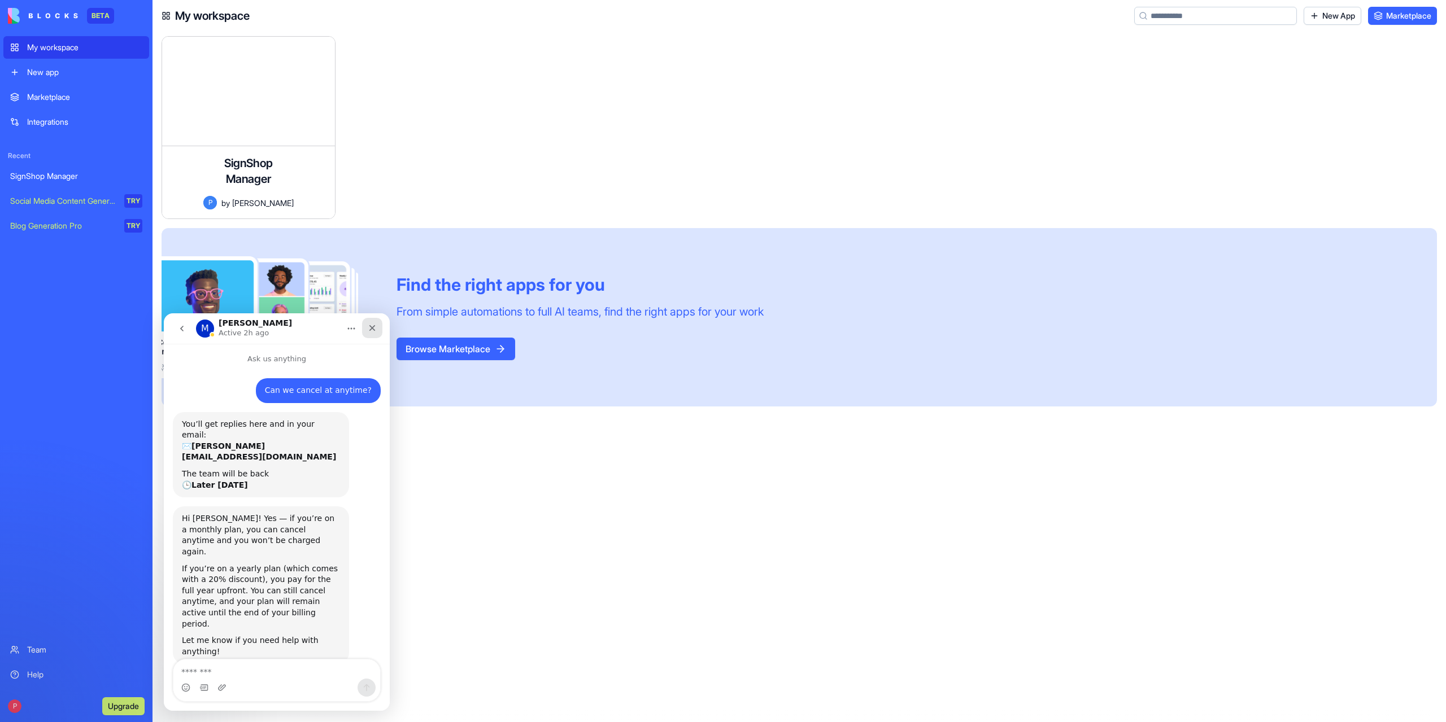
click at [375, 325] on icon "Close" at bounding box center [372, 328] width 9 height 9
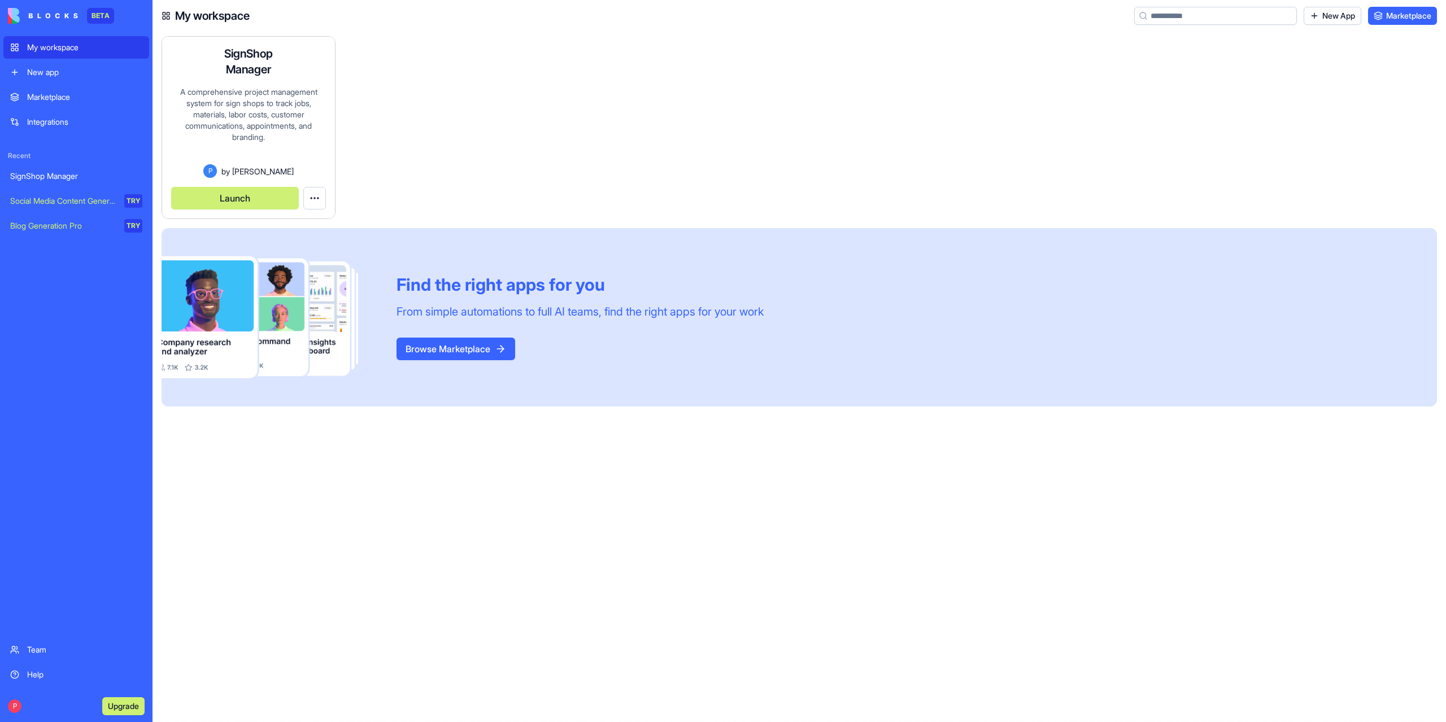
click at [243, 199] on button "Launch" at bounding box center [235, 198] width 128 height 23
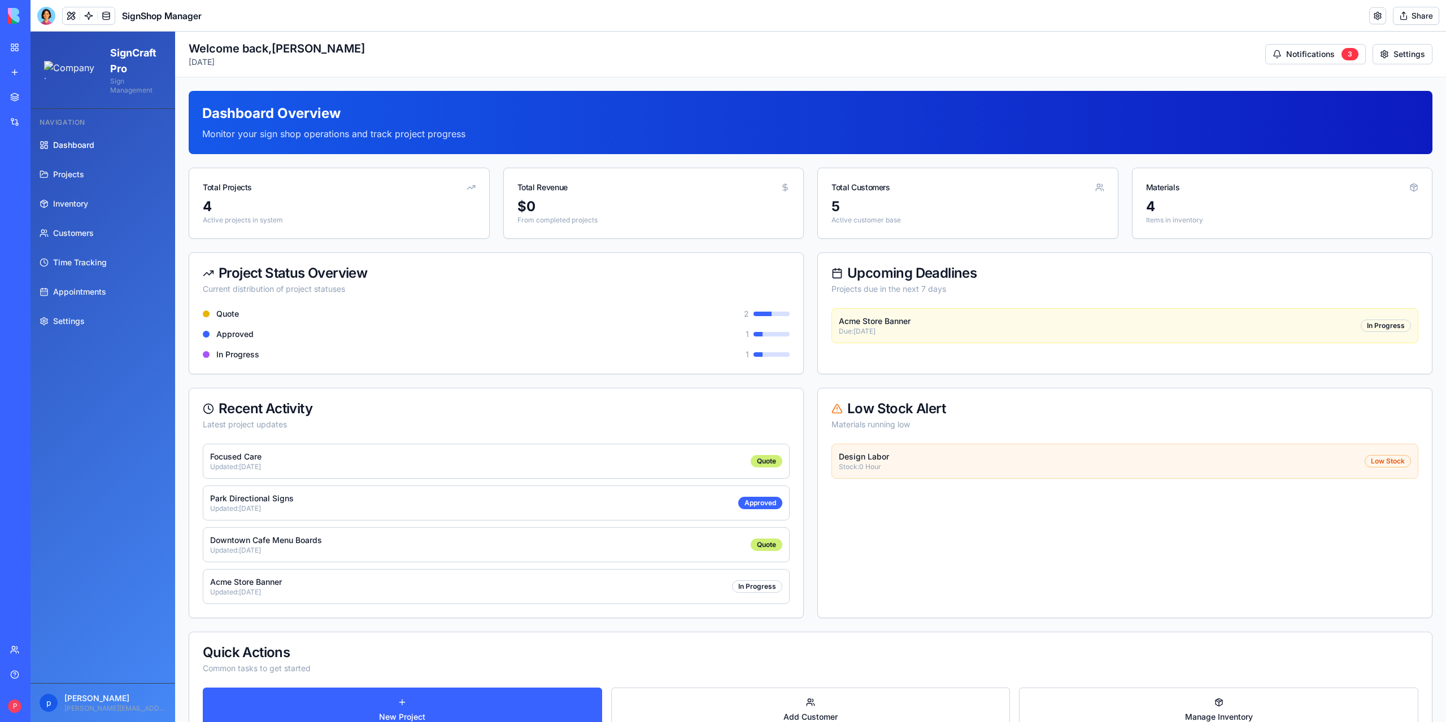
click at [35, 676] on div "Help" at bounding box center [34, 674] width 15 height 11
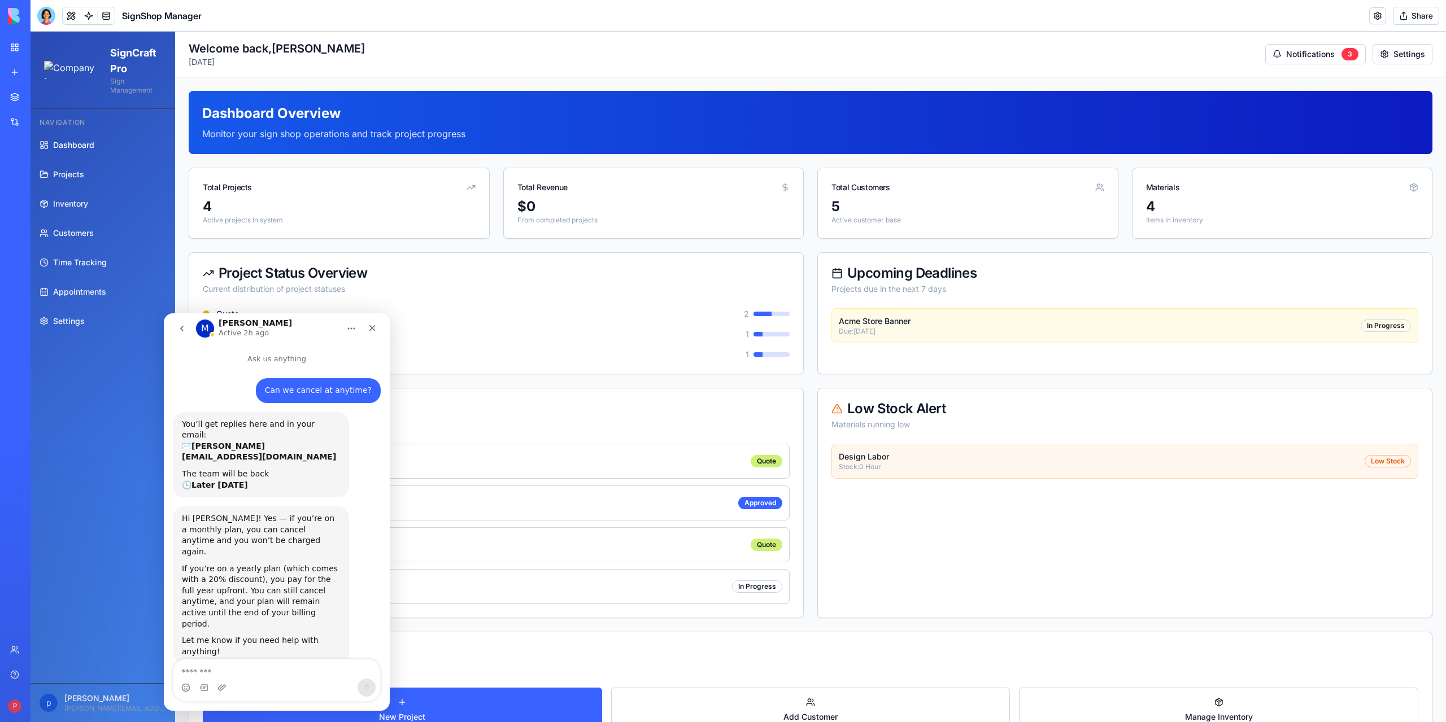
click at [241, 672] on textarea "Message…" at bounding box center [276, 669] width 207 height 19
type textarea "**********"
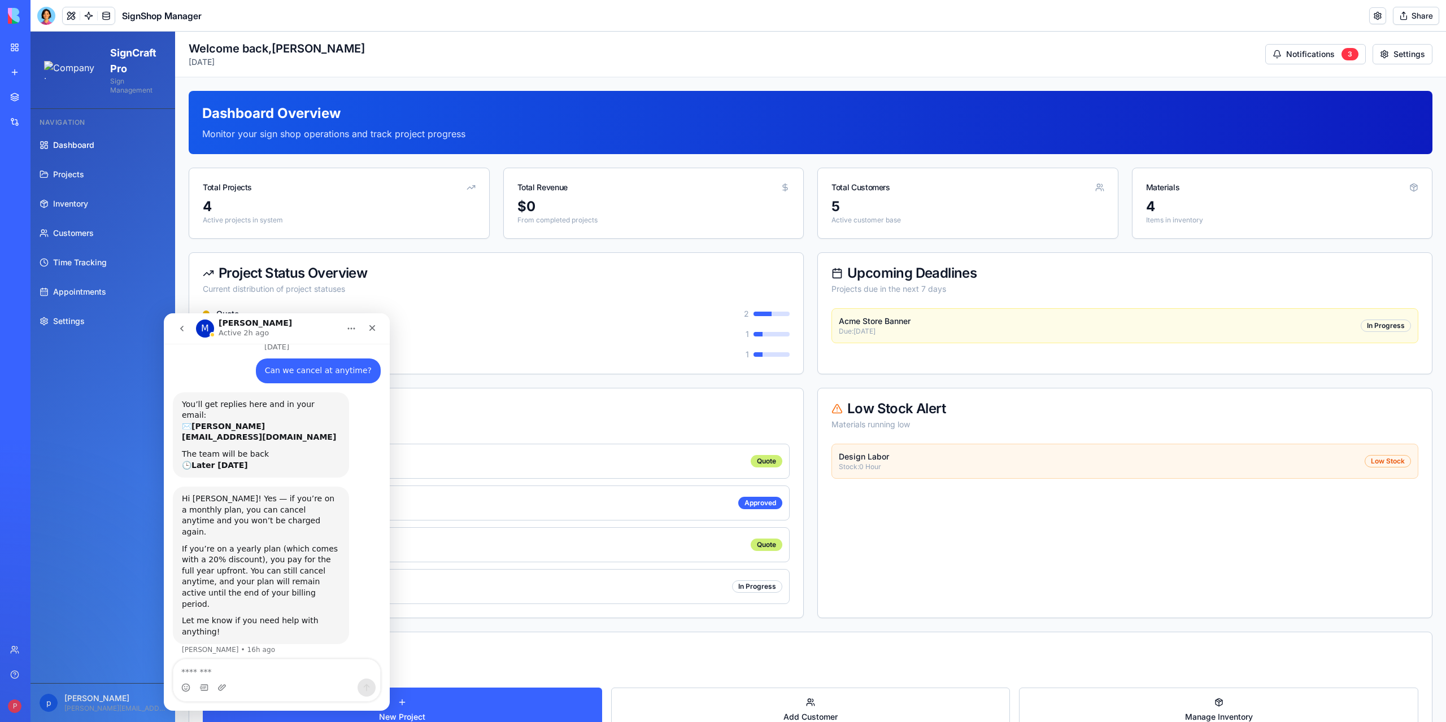
scroll to position [37, 0]
type textarea "*"
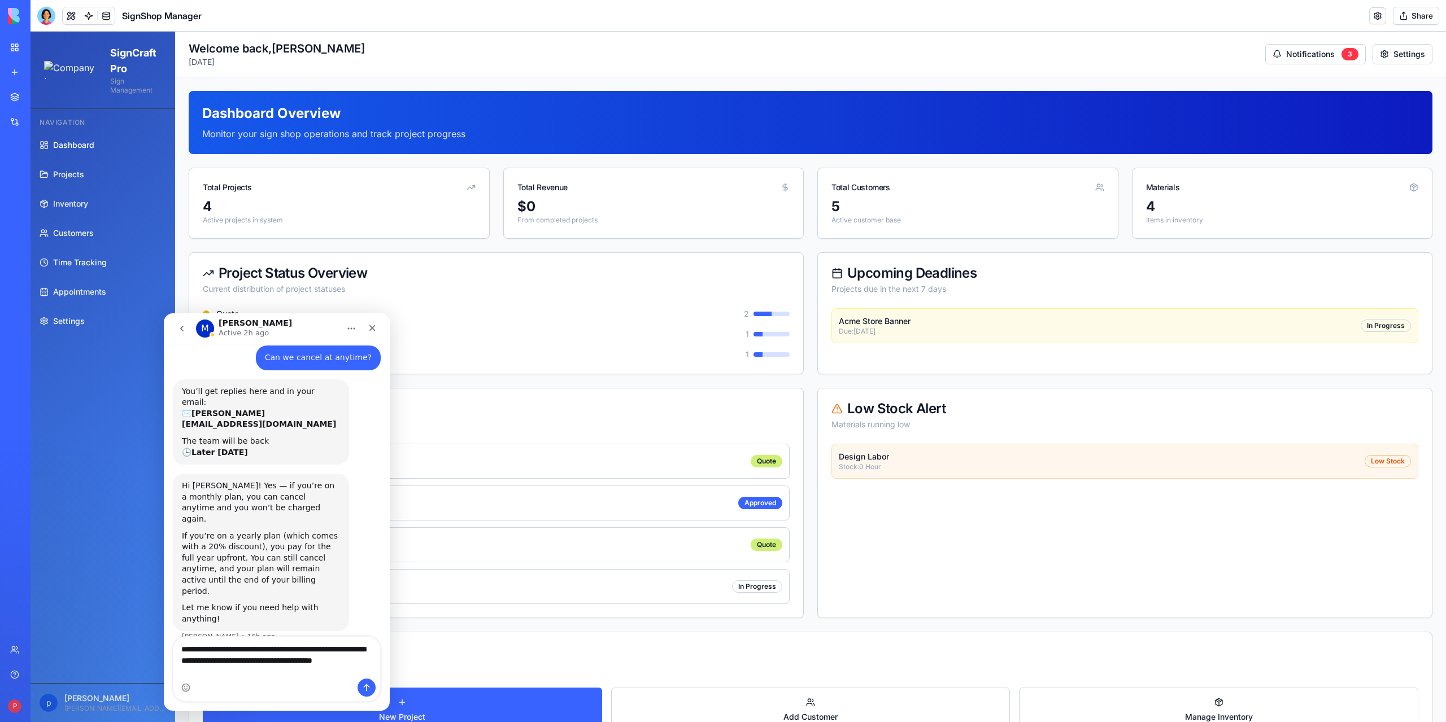
scroll to position [59, 0]
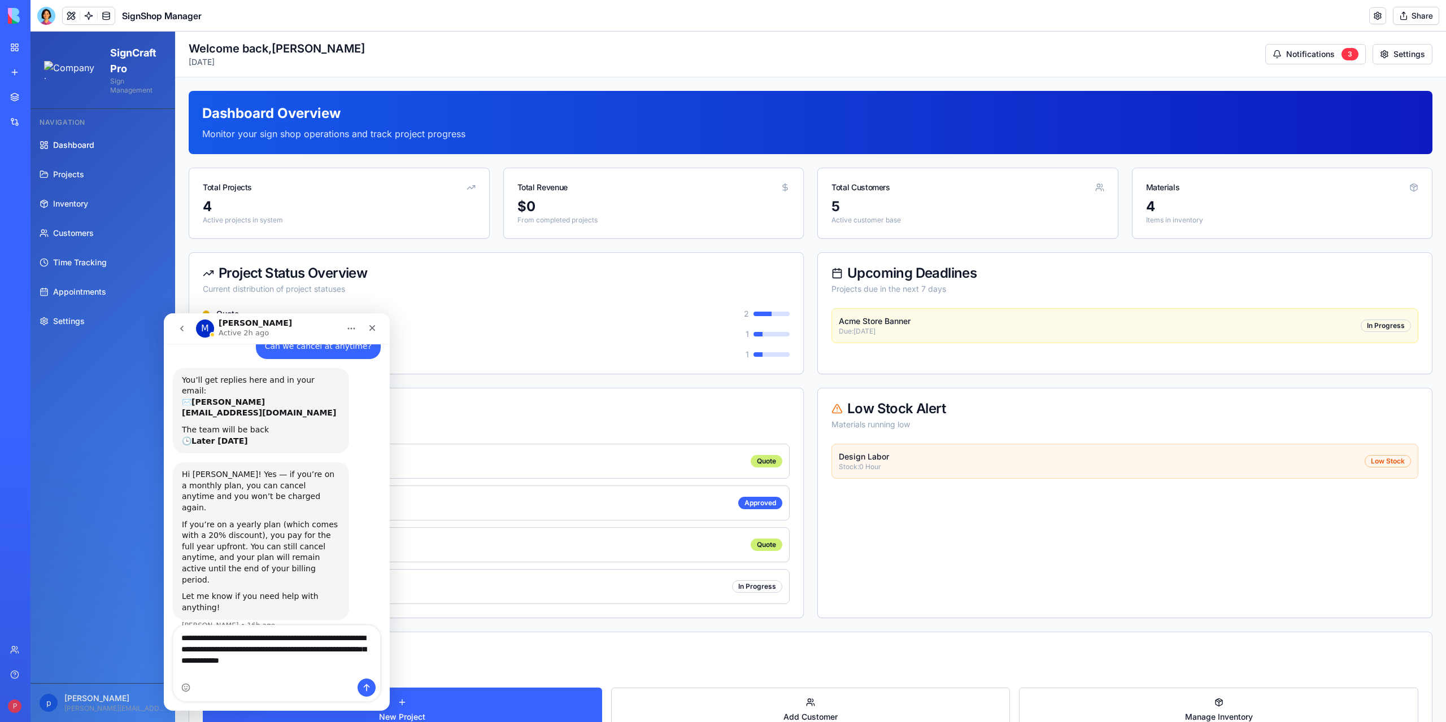
type textarea "**********"
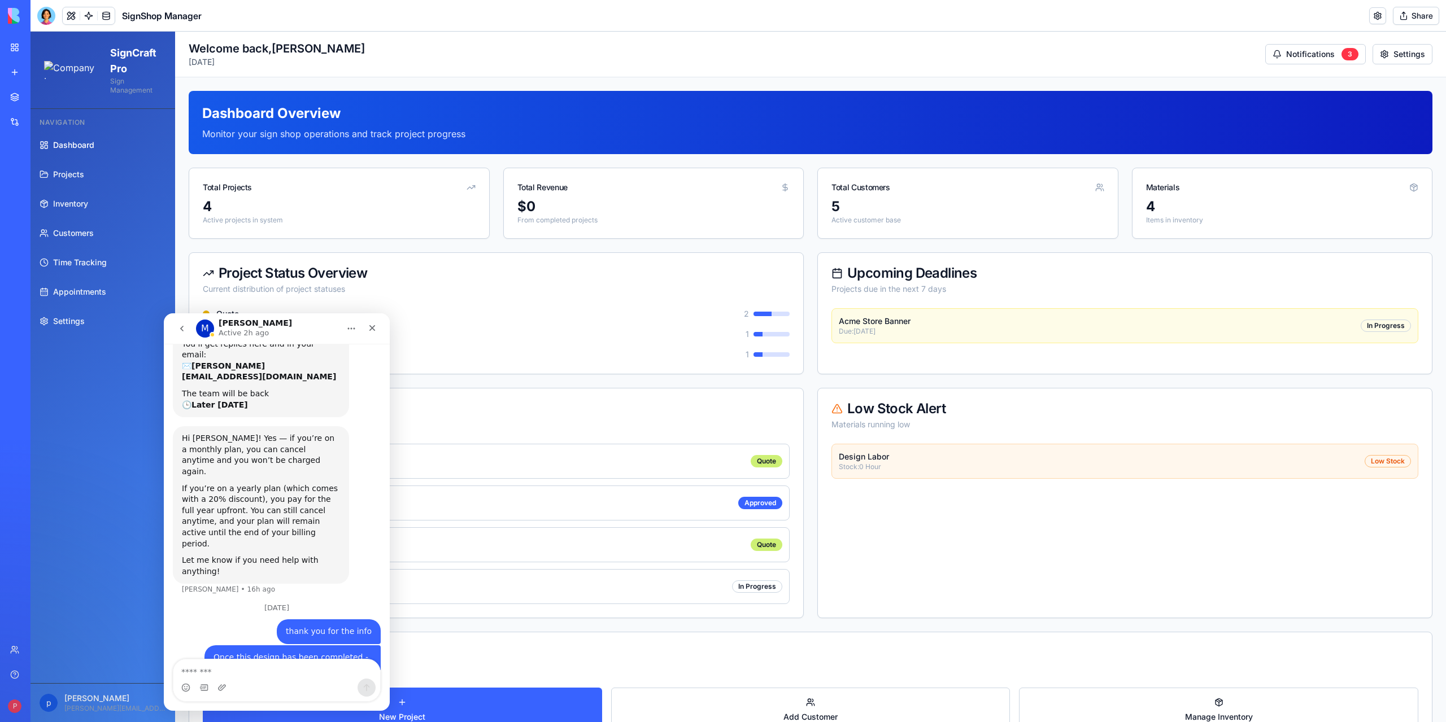
click at [99, 707] on button "Upgrade" at bounding box center [78, 707] width 42 height 18
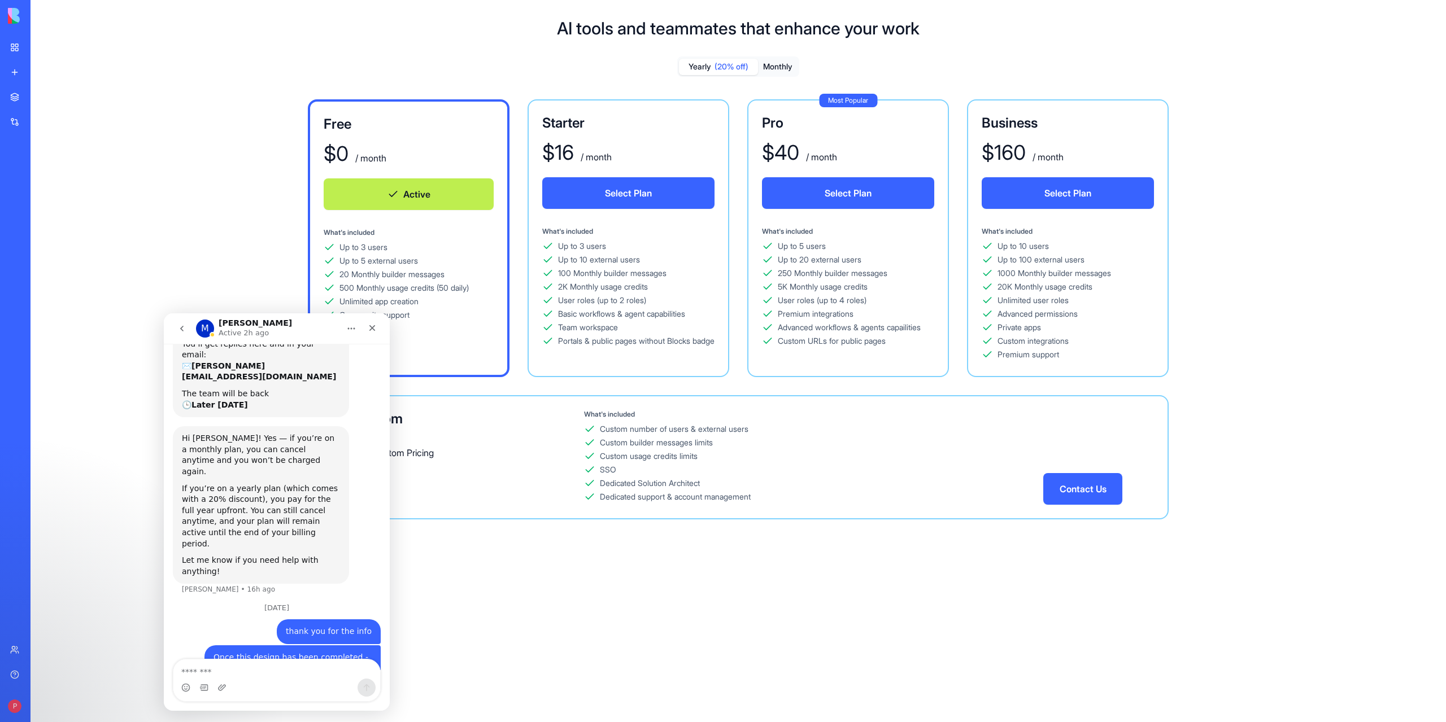
click at [779, 65] on button "Monthly" at bounding box center [778, 67] width 40 height 16
click at [835, 190] on button "Select Plan" at bounding box center [848, 193] width 172 height 32
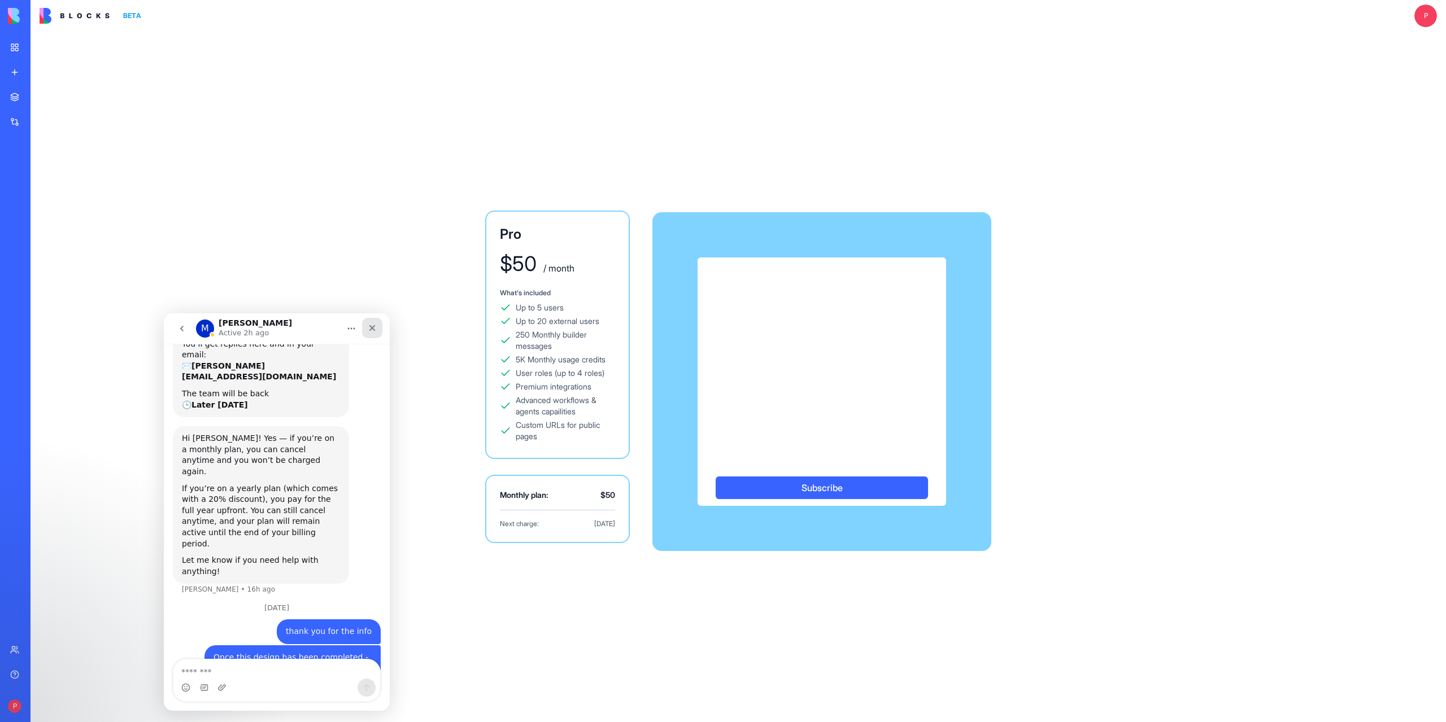
click at [374, 330] on icon "Close" at bounding box center [372, 328] width 9 height 9
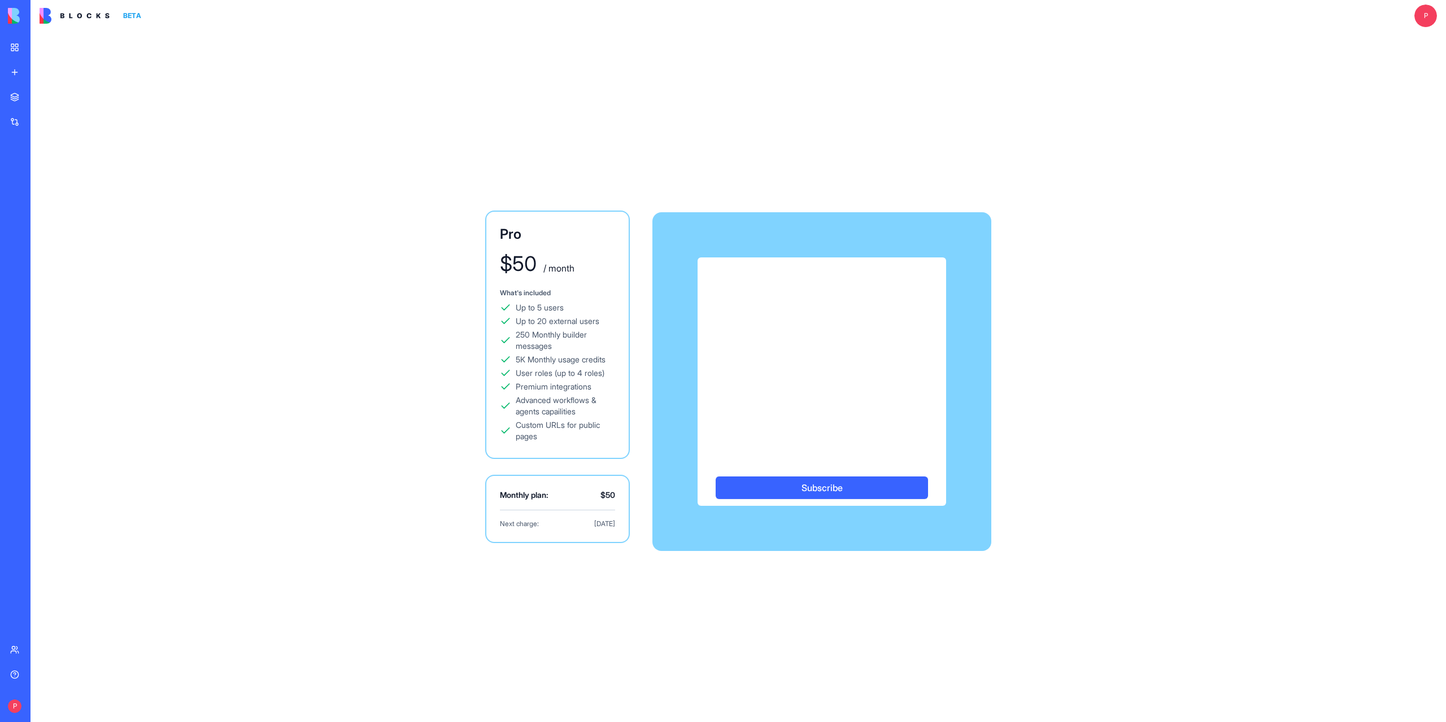
click at [16, 223] on div "Blog Generation Pro" at bounding box center [13, 225] width 6 height 11
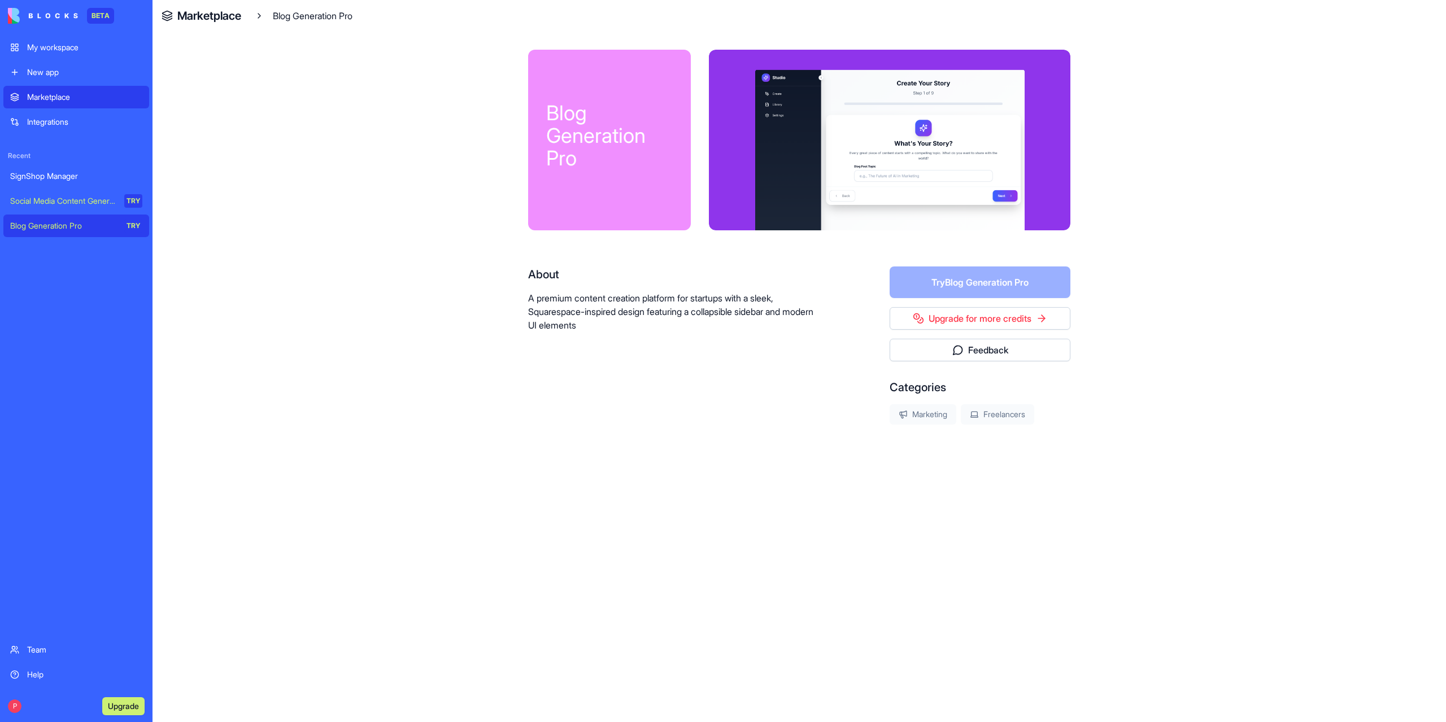
click at [71, 196] on div "Social Media Content Generator" at bounding box center [63, 200] width 106 height 11
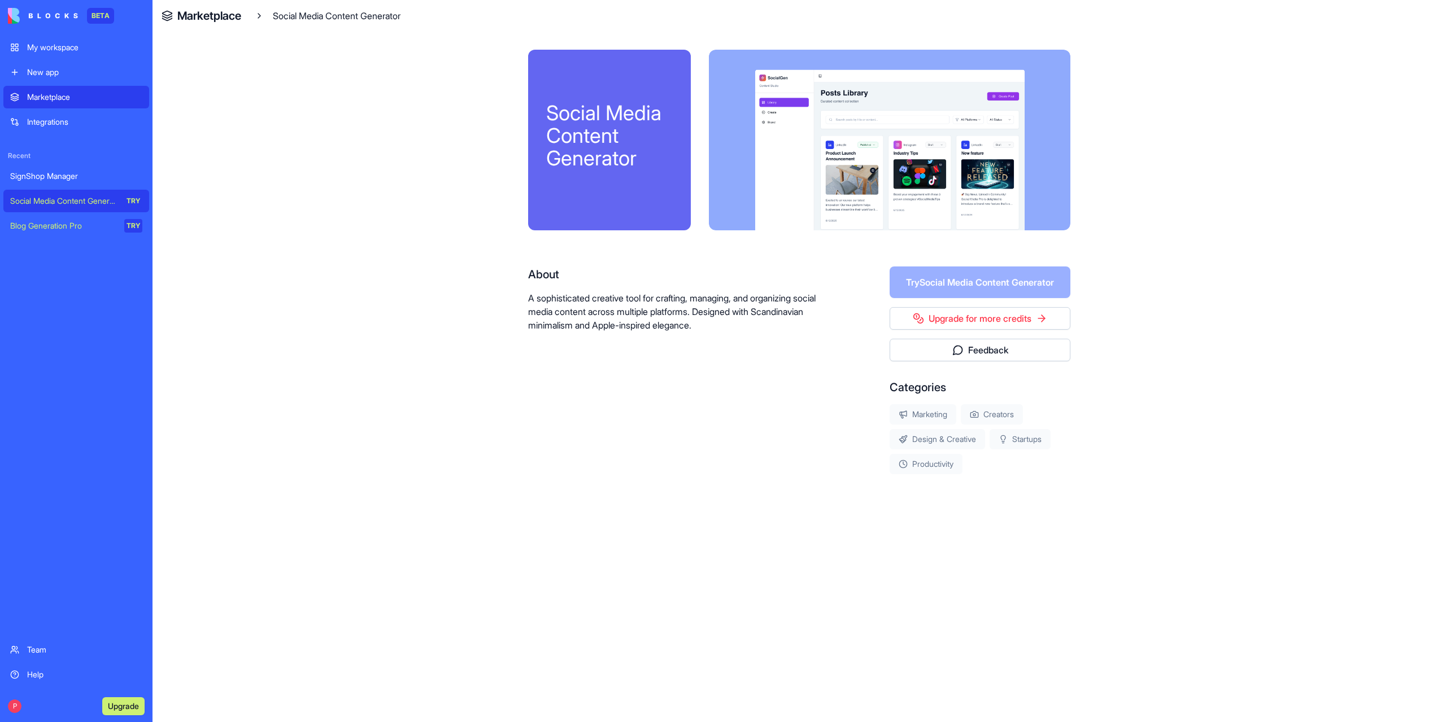
click at [966, 282] on form "Try Social Media Content Generator" at bounding box center [980, 283] width 181 height 32
click at [50, 176] on div "SignShop Manager" at bounding box center [76, 176] width 132 height 11
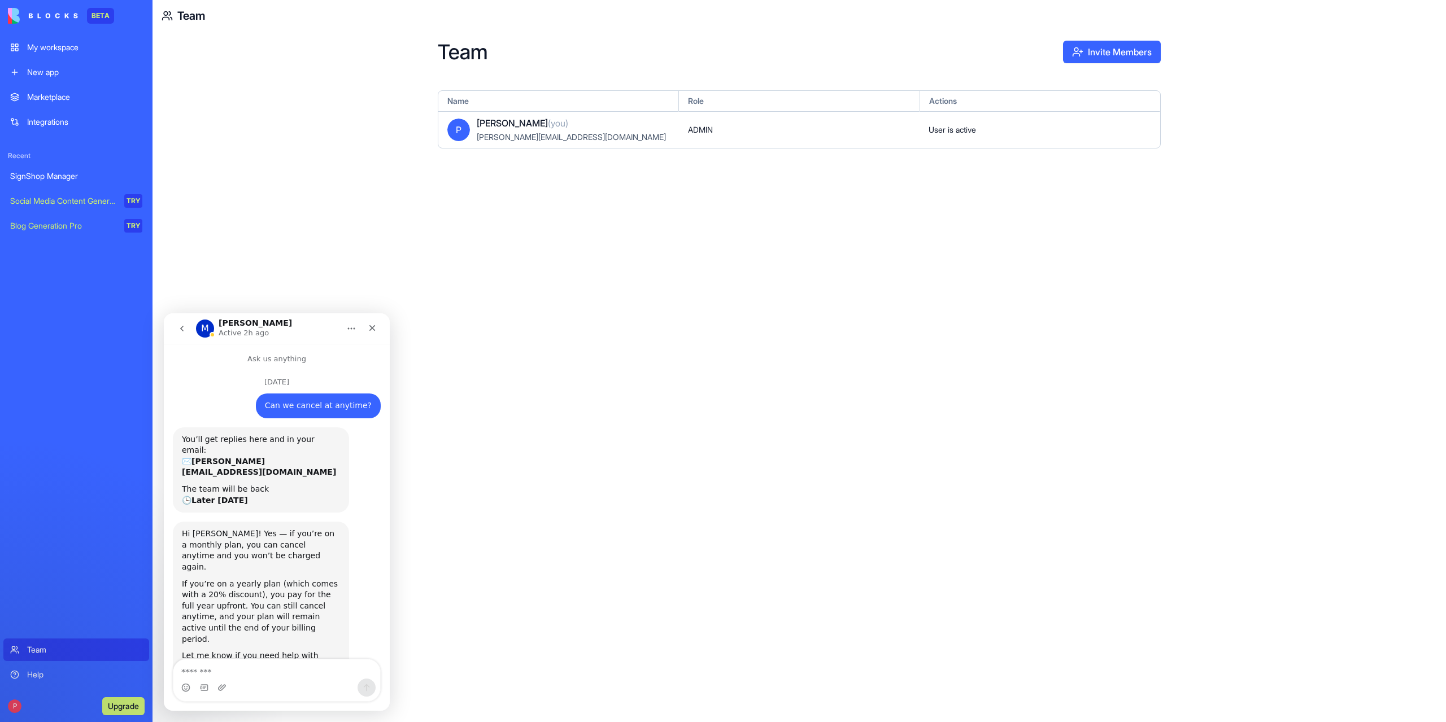
scroll to position [95, 0]
